Goal: Task Accomplishment & Management: Complete application form

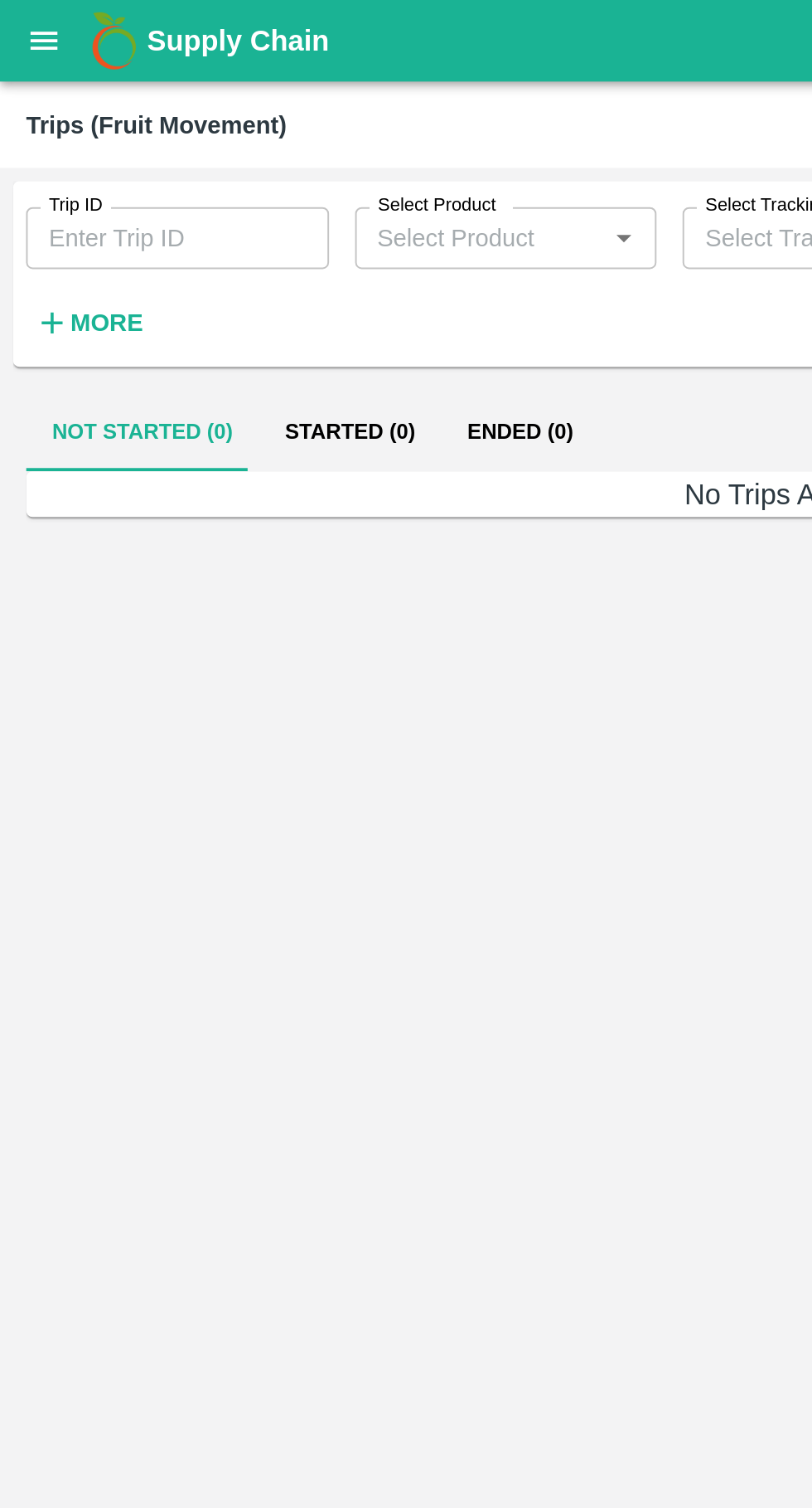
type input "88843"
click at [21, 16] on icon "open drawer" at bounding box center [23, 20] width 14 height 9
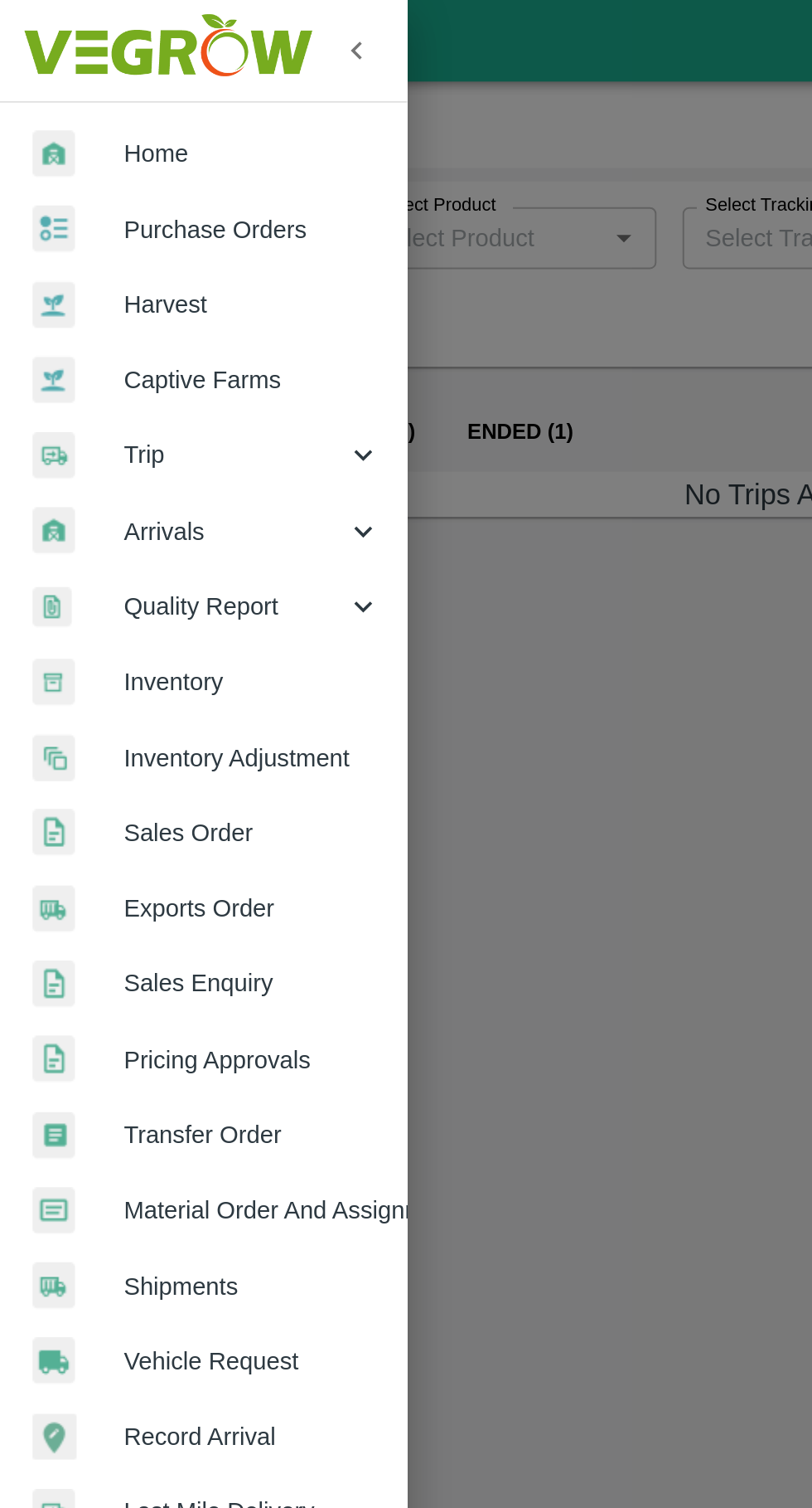
click at [265, 414] on div at bounding box center [406, 754] width 812 height 1508
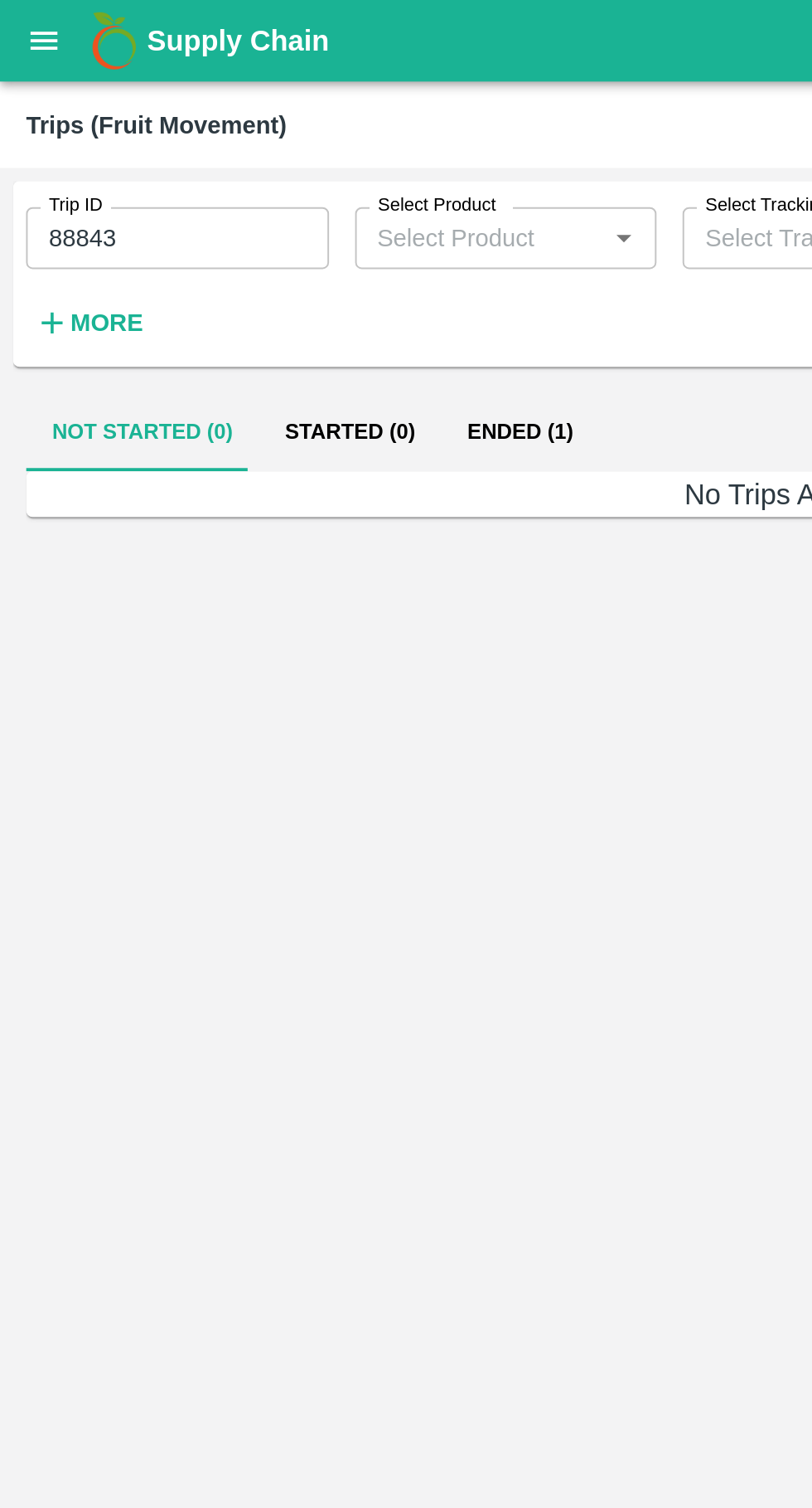
click at [288, 219] on button "Ended (1)" at bounding box center [265, 220] width 80 height 40
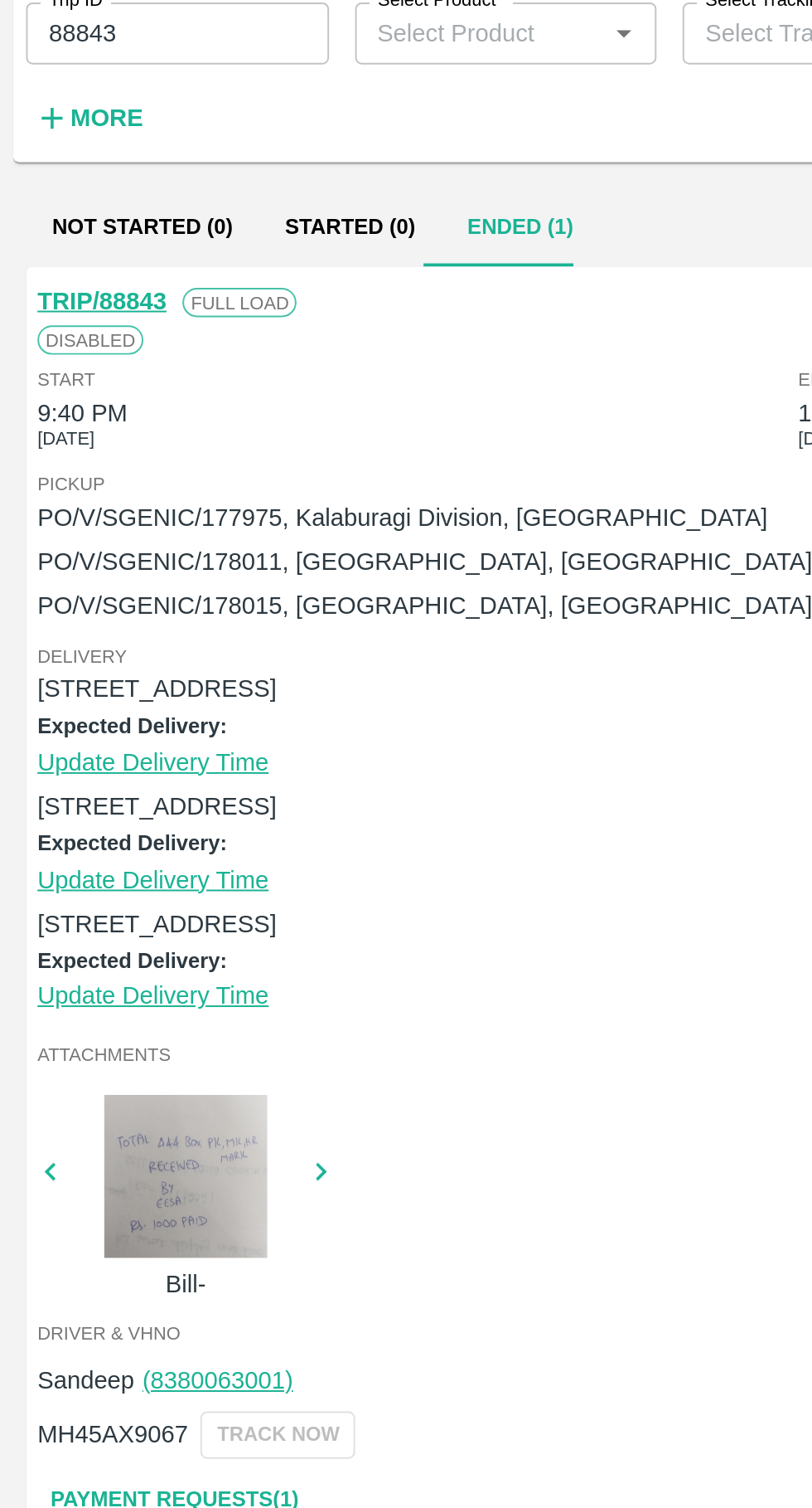
click at [58, 868] on link "Payment Requests( 1 )" at bounding box center [88, 867] width 139 height 29
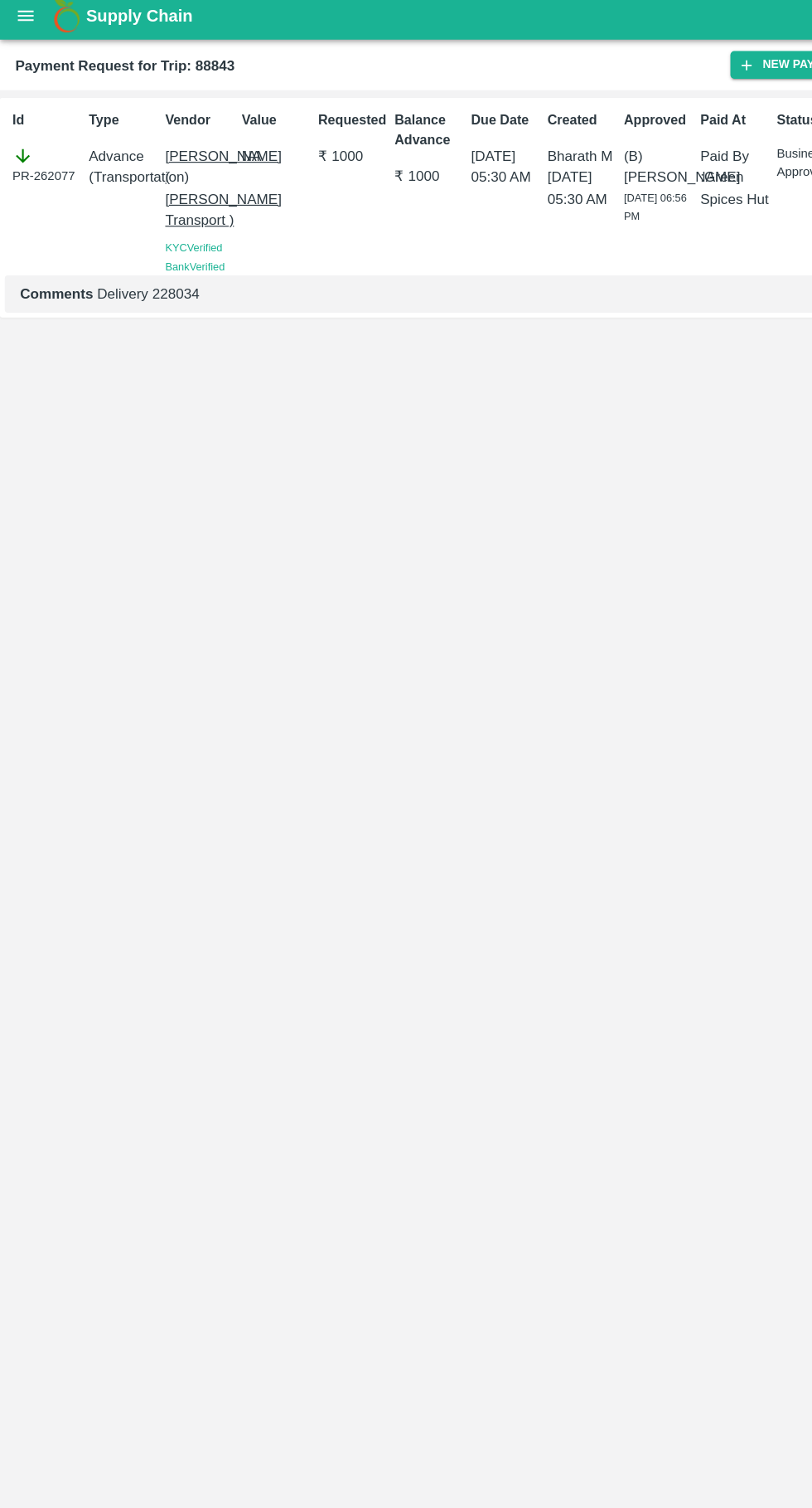
click at [534, 1308] on div "Id PR-262077 Type Advance ( Transportation ) Vendor [PERSON_NAME] ( [PERSON_NAM…" at bounding box center [406, 796] width 812 height 1422
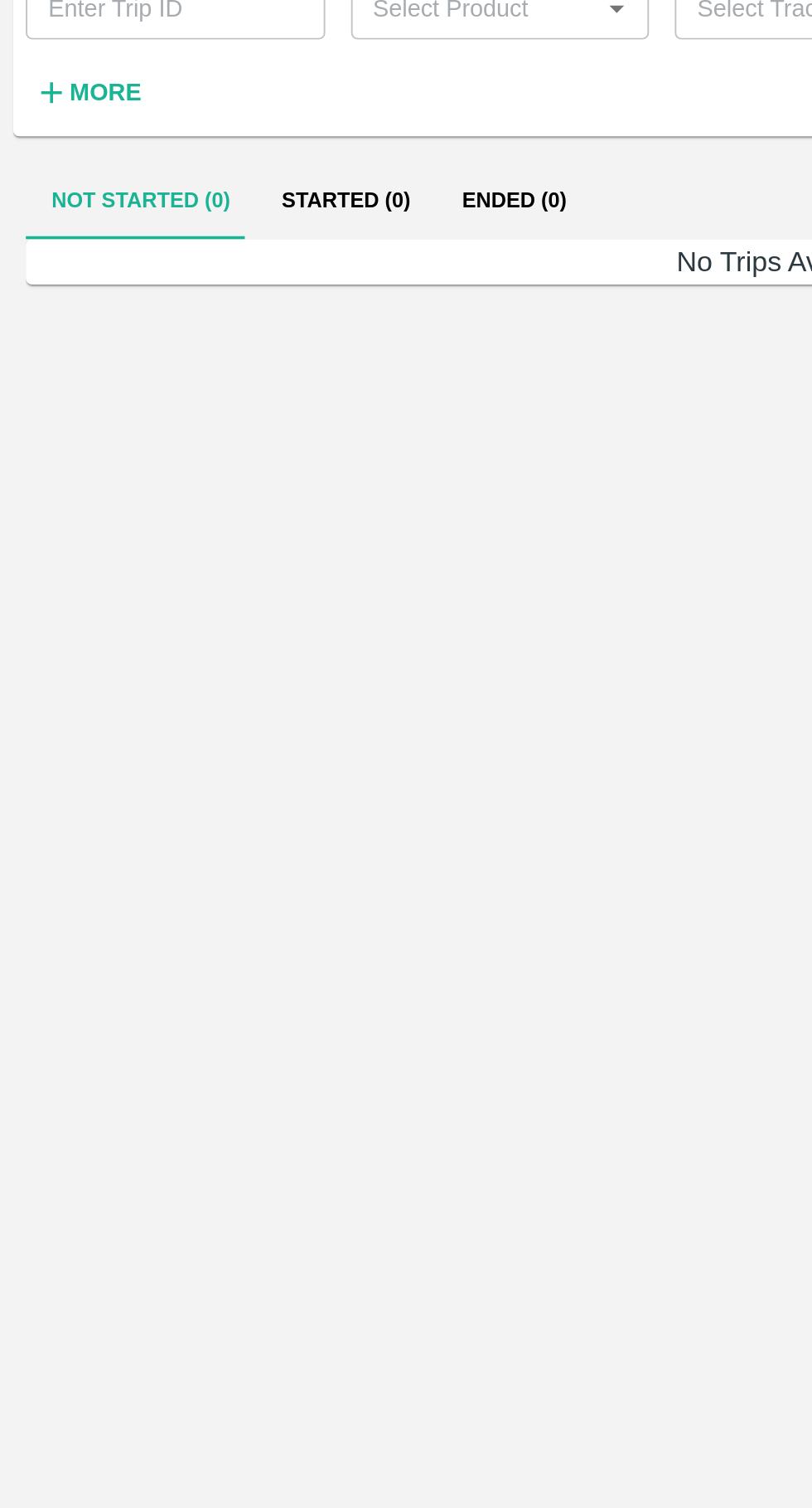
type input "88843"
click at [261, 224] on button "Ended (1)" at bounding box center [265, 220] width 80 height 40
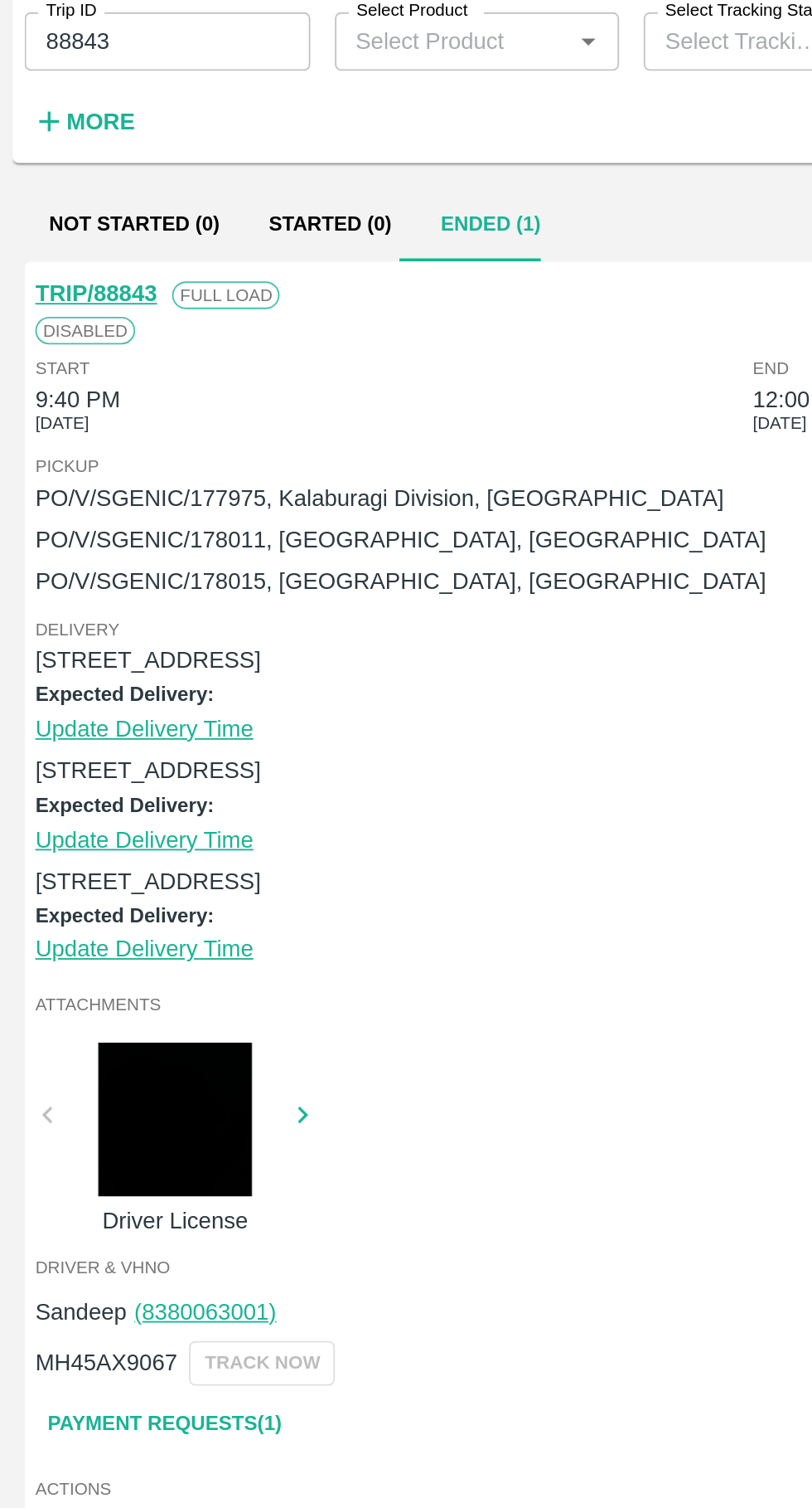
click at [108, 871] on link "Payment Requests( 1 )" at bounding box center [88, 867] width 139 height 29
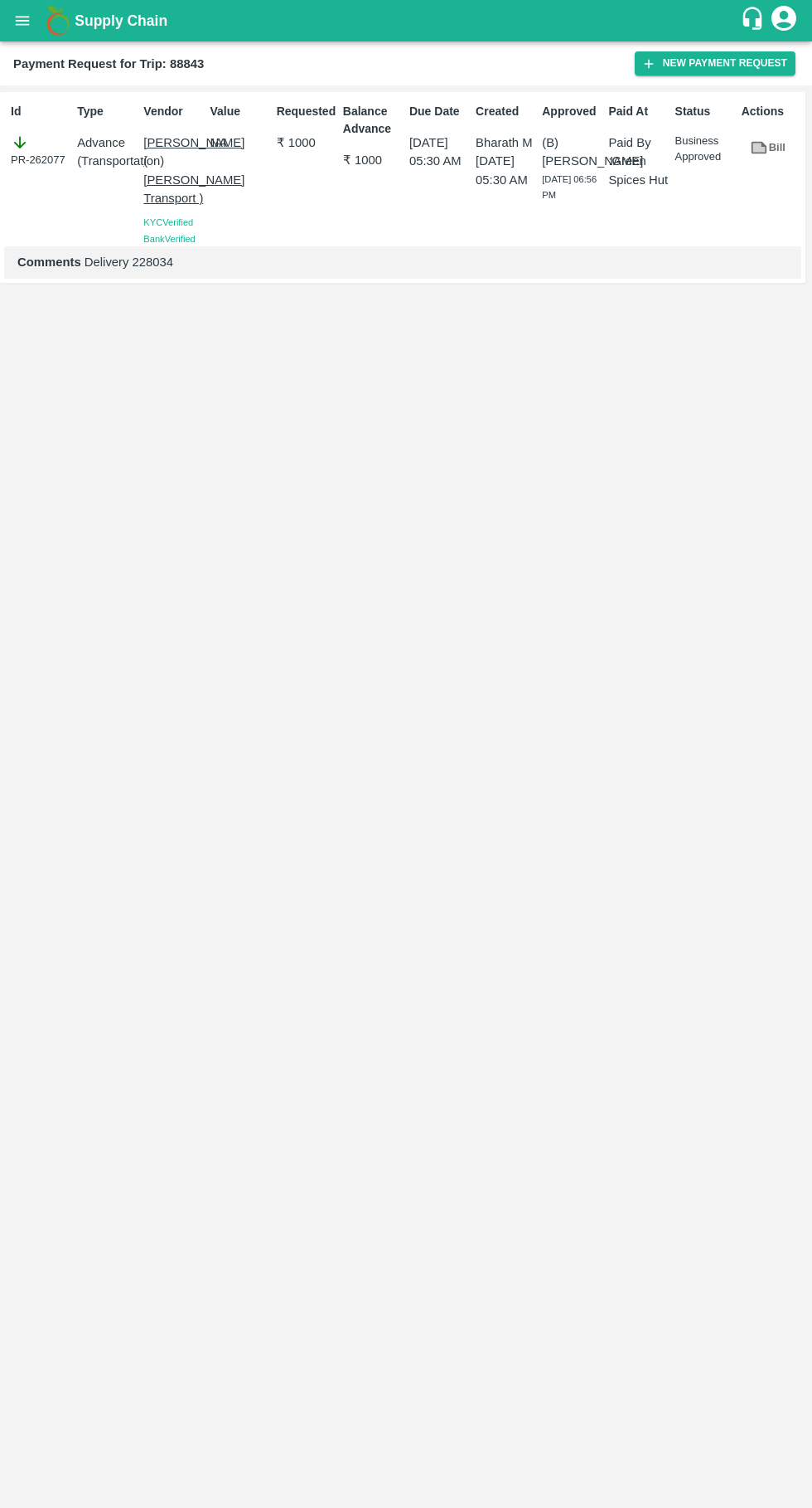
click at [708, 63] on button "New Payment Request" at bounding box center [715, 63] width 161 height 24
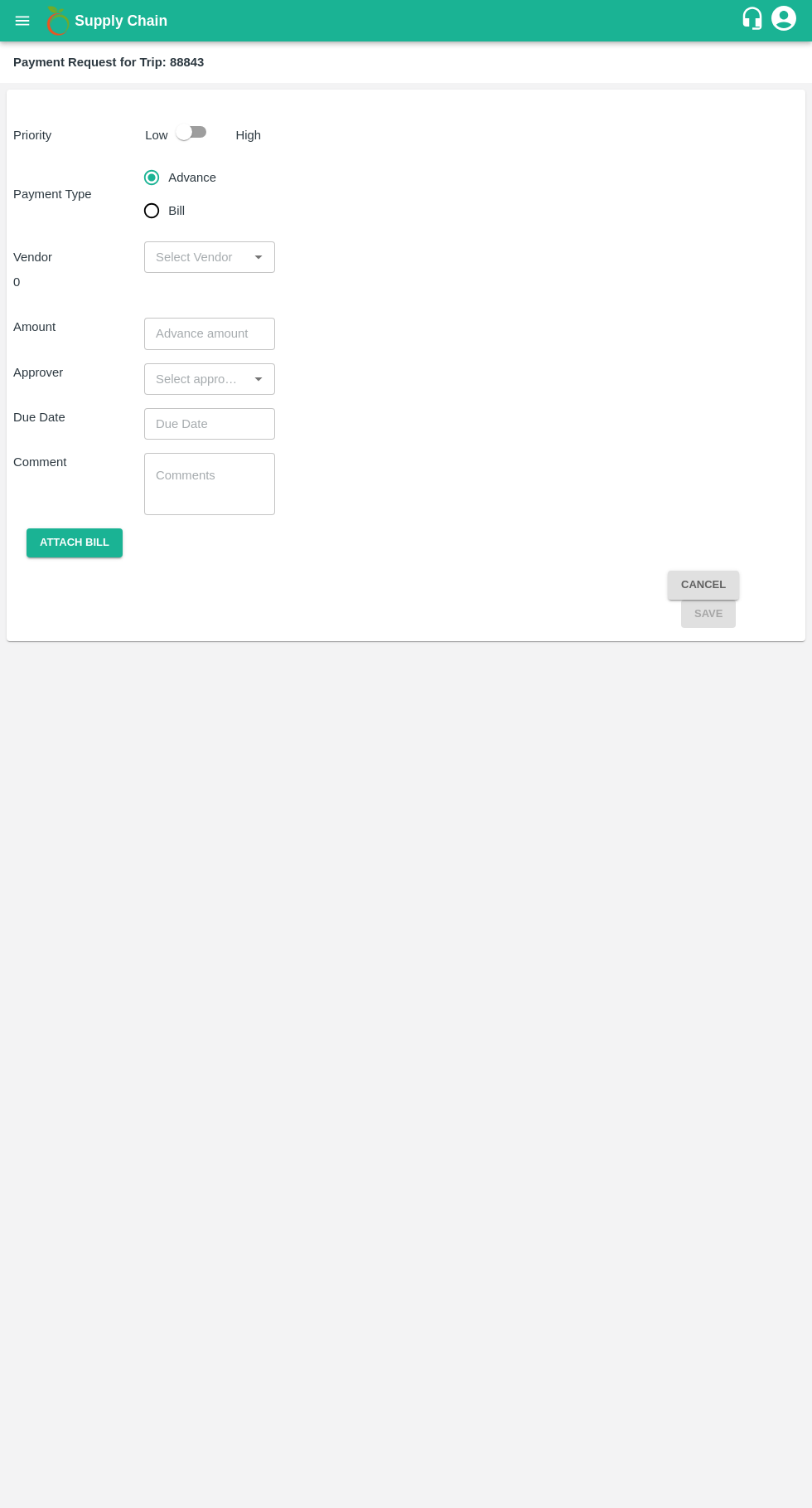
click at [159, 210] on input "Bill" at bounding box center [152, 210] width 33 height 33
radio input "true"
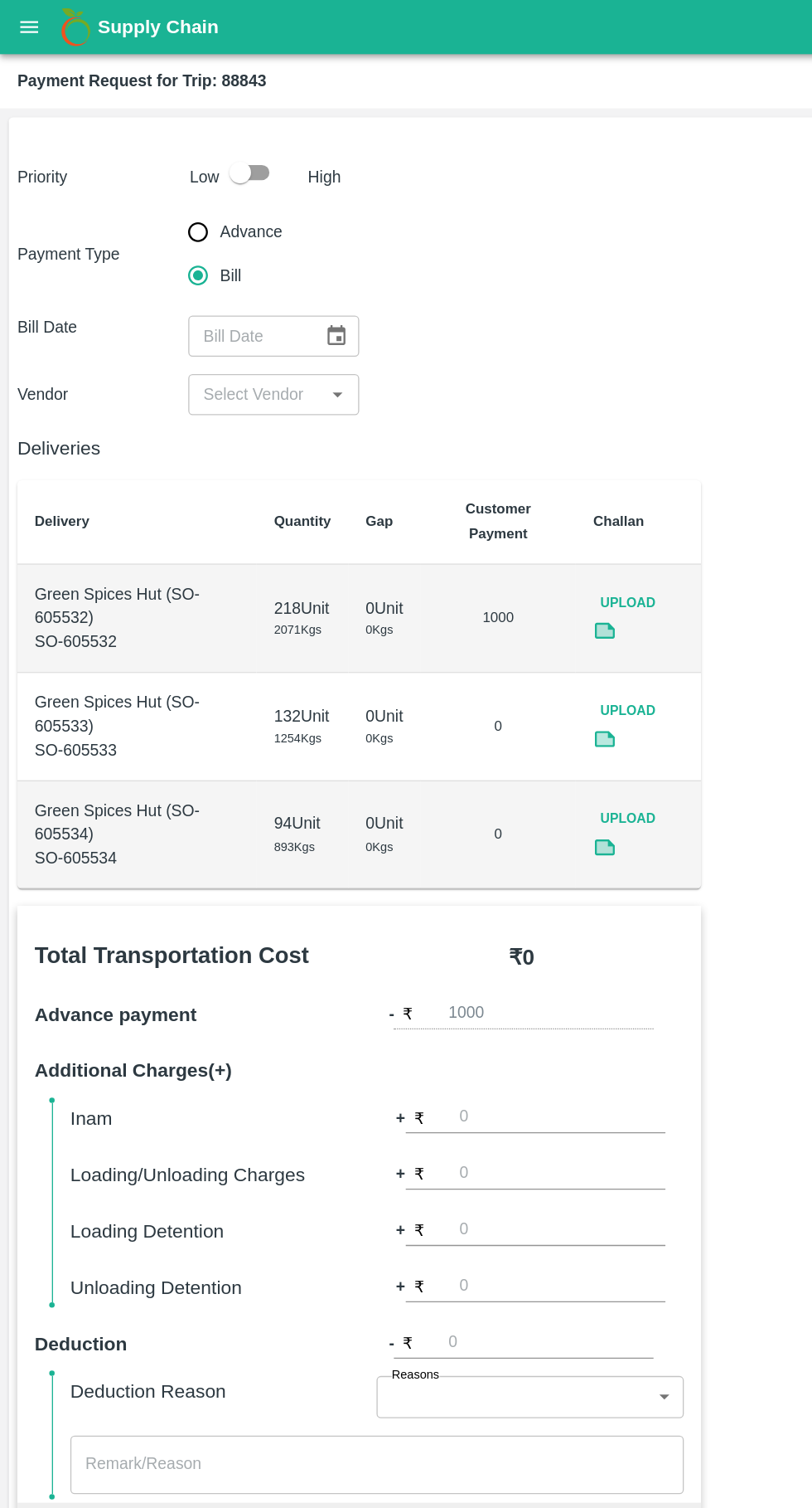
click at [31, 34] on button "open drawer" at bounding box center [23, 21] width 38 height 38
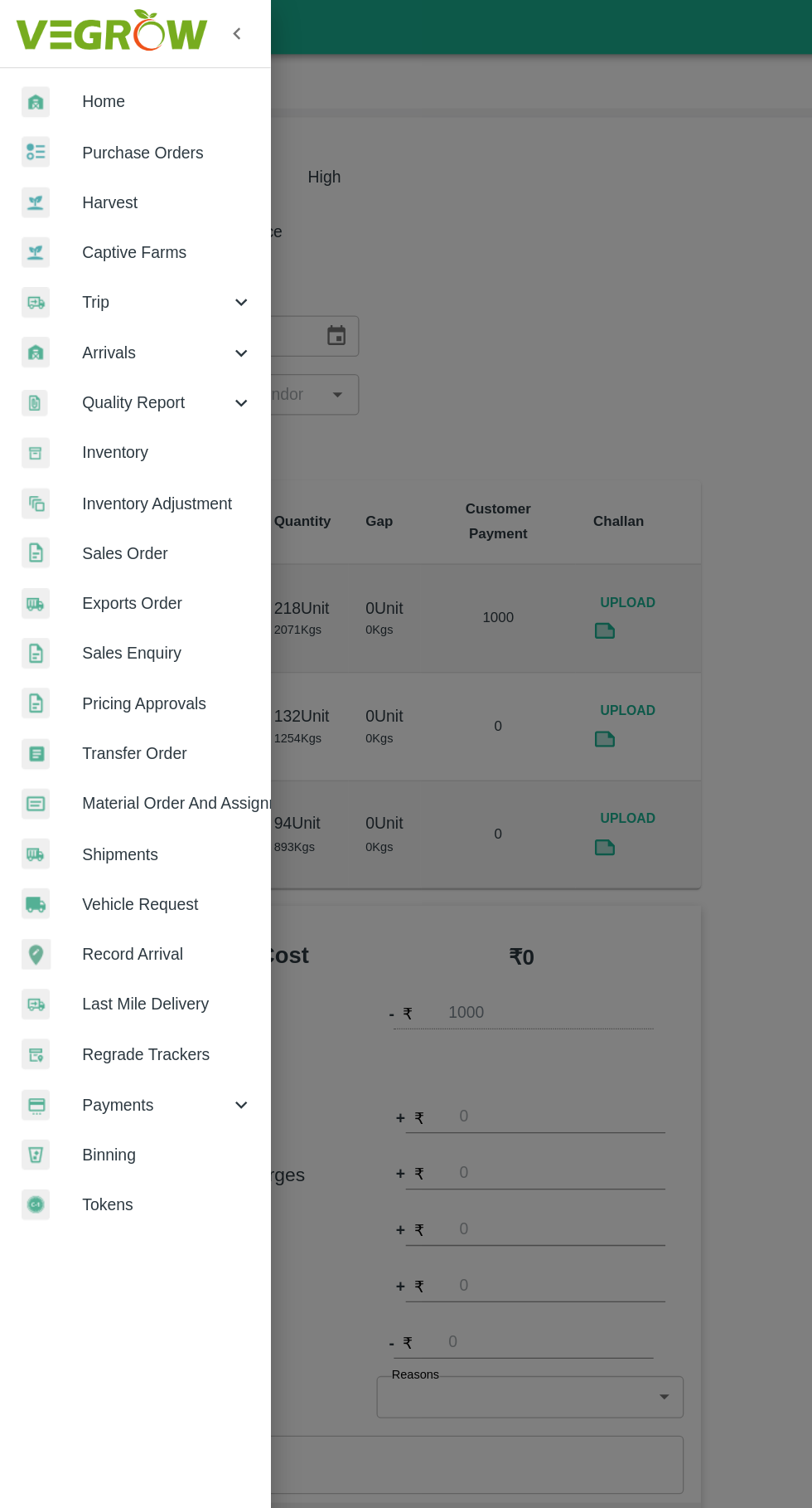
click at [115, 237] on span "Trip" at bounding box center [119, 231] width 113 height 18
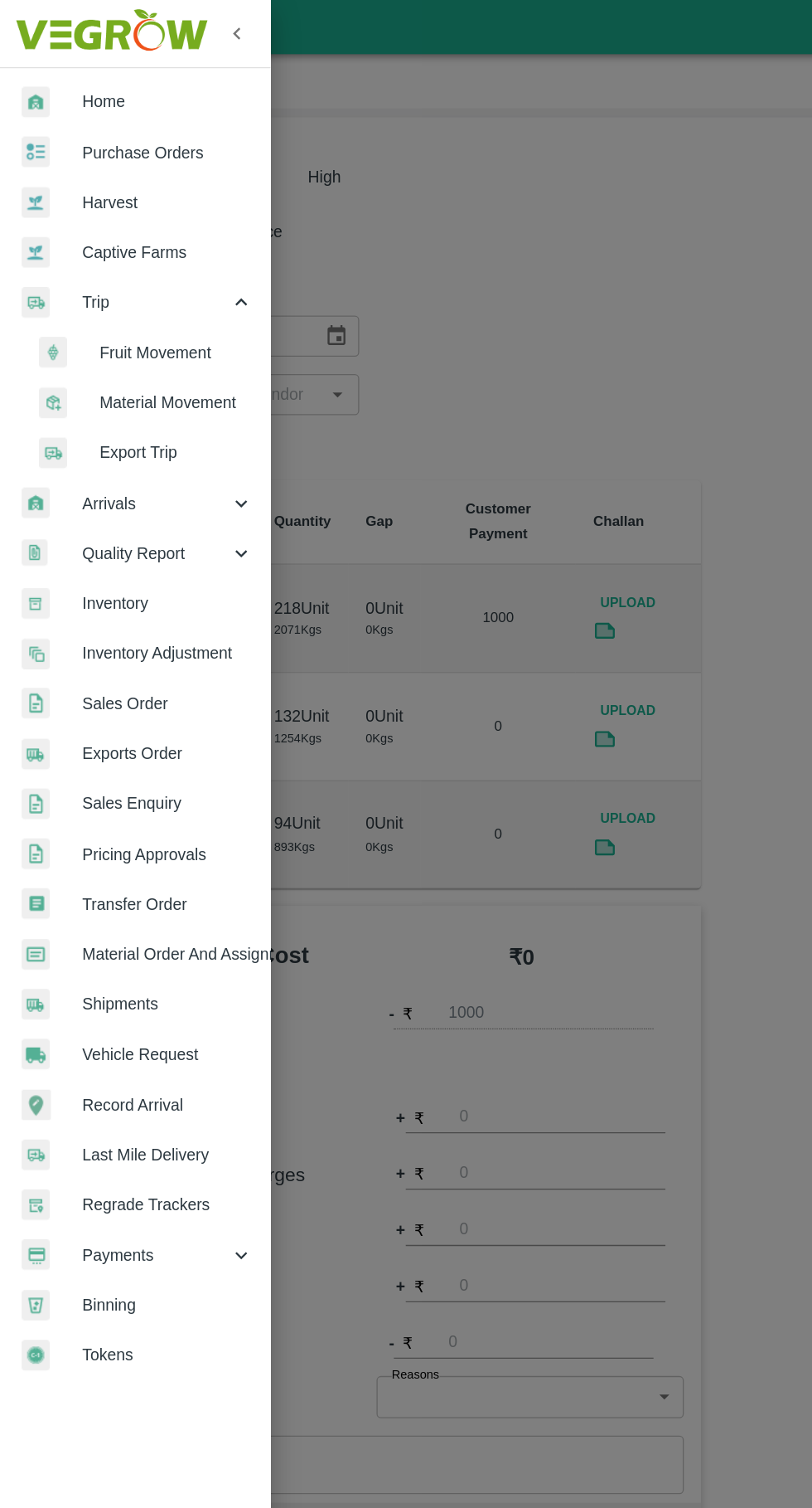
click at [129, 276] on span "Fruit Movement" at bounding box center [134, 271] width 118 height 18
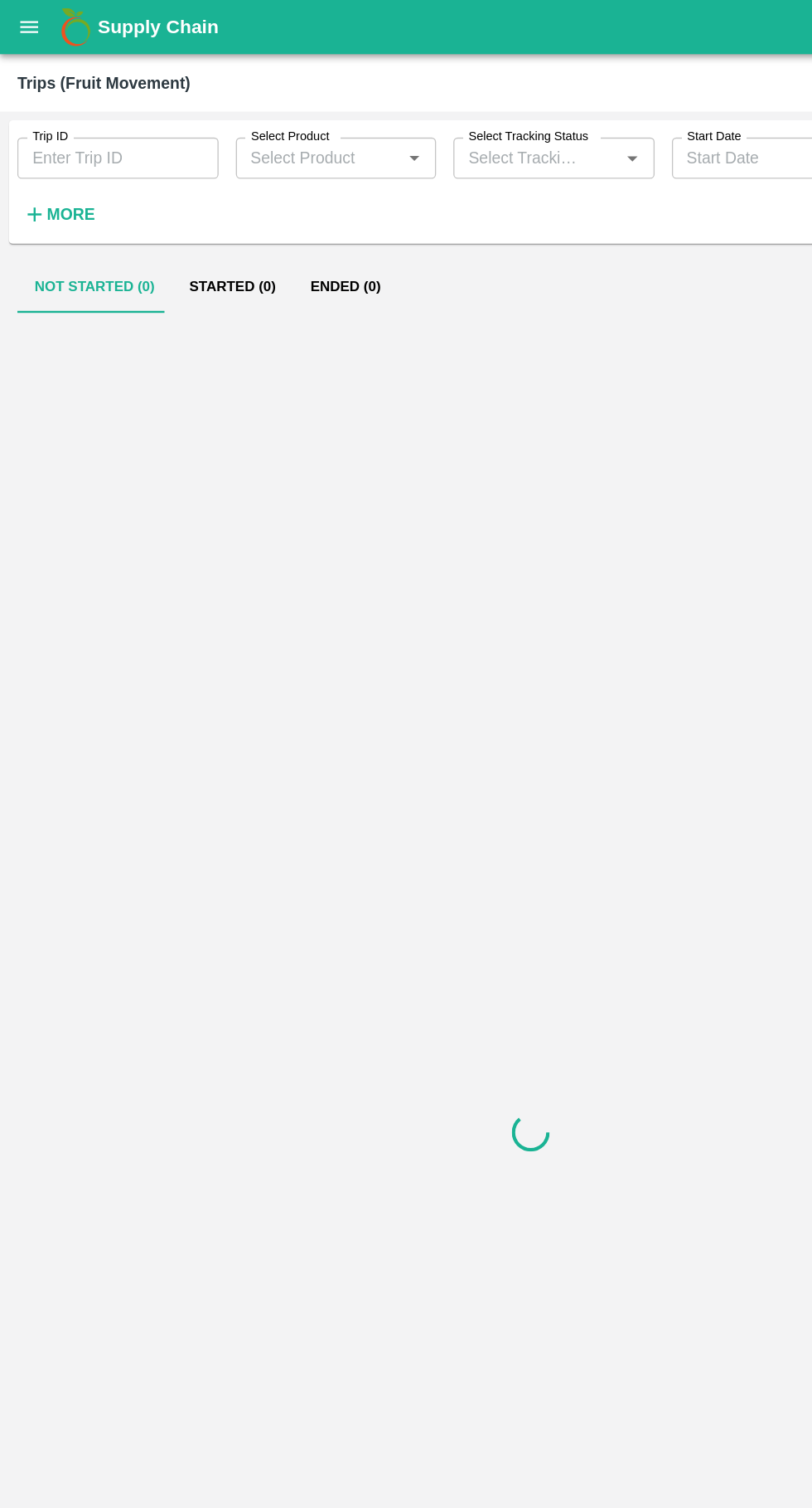
click at [87, 125] on input "Trip ID" at bounding box center [90, 121] width 154 height 32
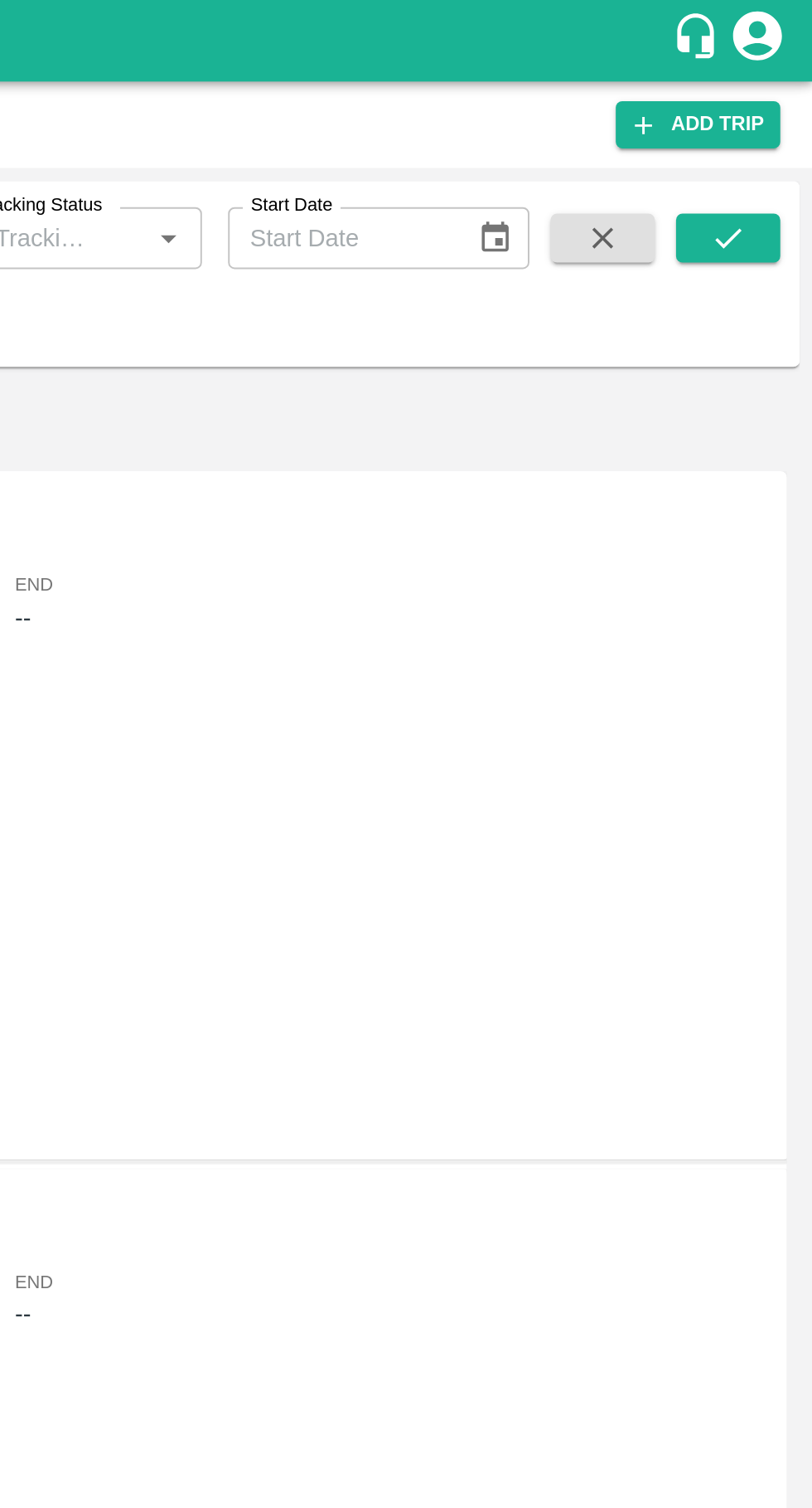
type input "89054"
click at [774, 119] on icon "submit" at bounding box center [769, 121] width 13 height 10
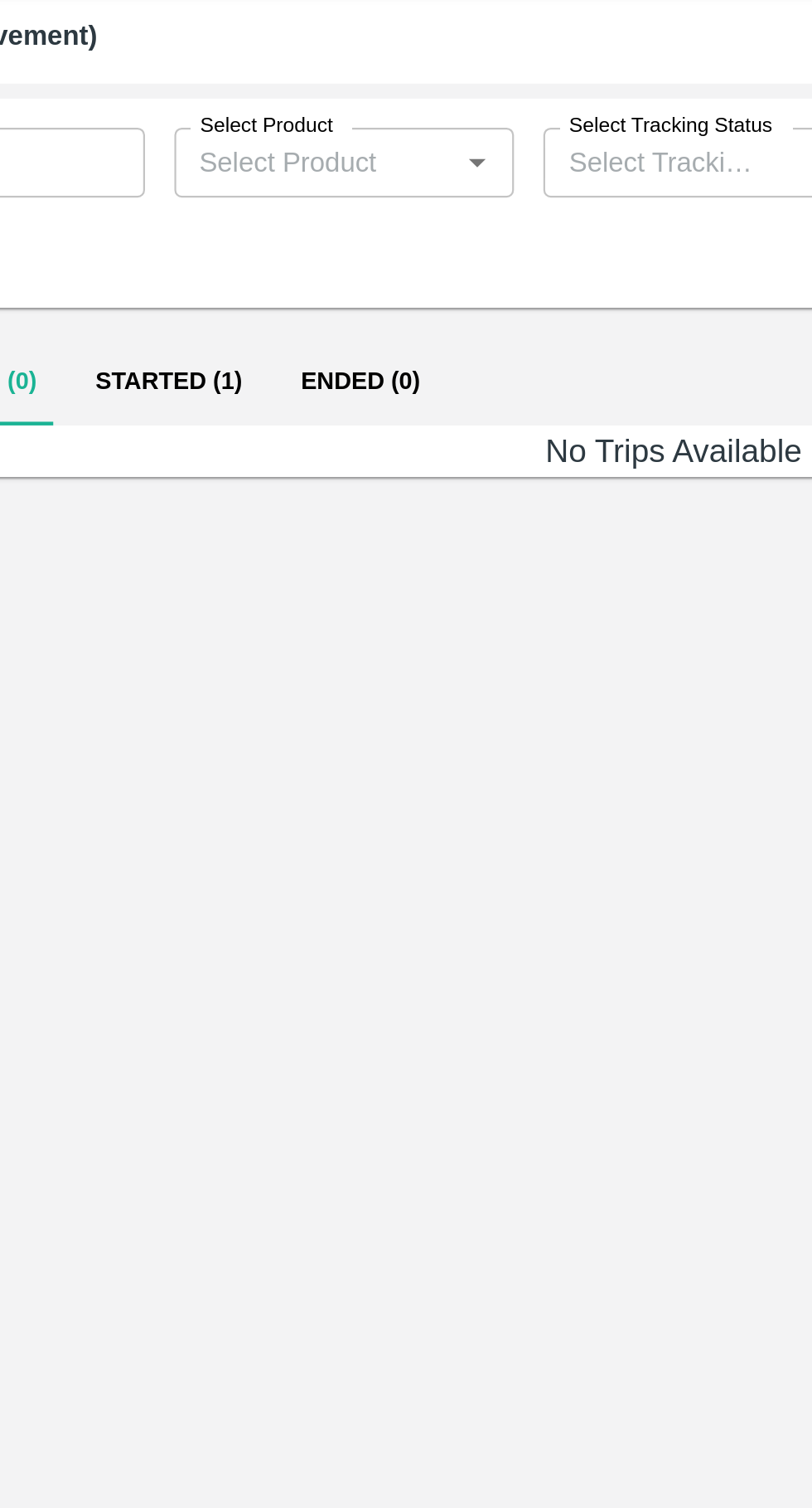
click at [179, 223] on button "Started (1)" at bounding box center [178, 220] width 93 height 40
